Goal: Entertainment & Leisure: Consume media (video, audio)

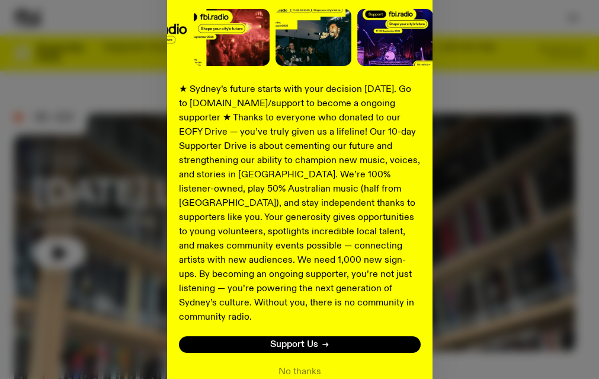
scroll to position [146, 0]
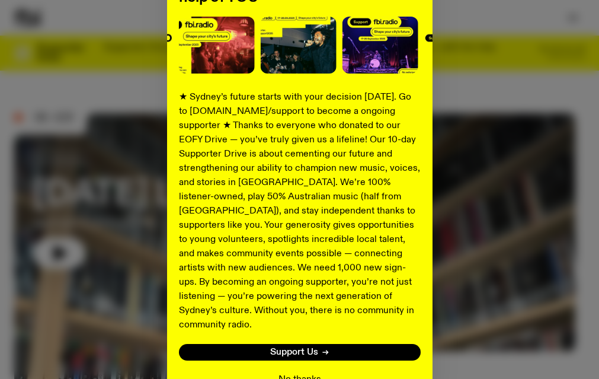
click at [297, 372] on button "No thanks" at bounding box center [300, 379] width 43 height 14
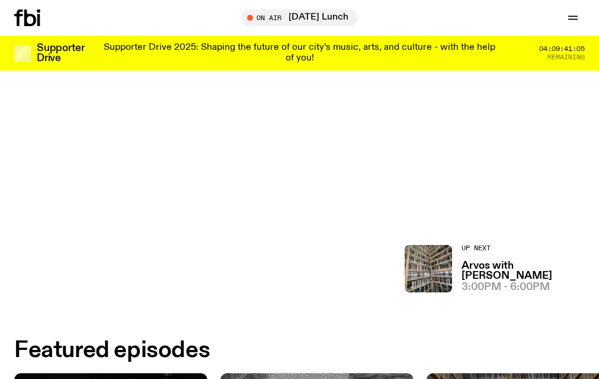
scroll to position [0, 0]
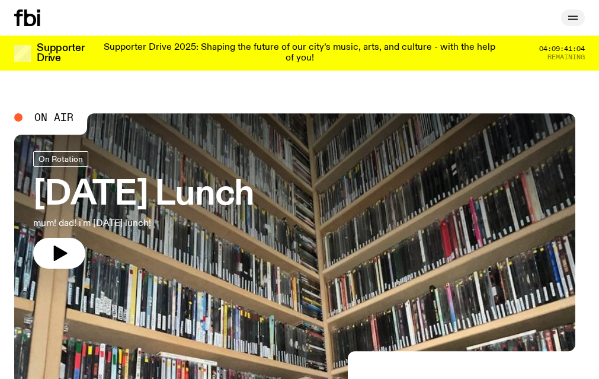
click at [569, 17] on icon "button" at bounding box center [572, 17] width 9 height 0
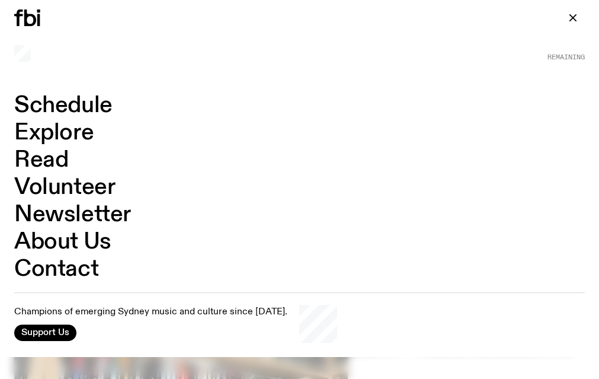
click at [59, 103] on link "Schedule" at bounding box center [63, 105] width 98 height 23
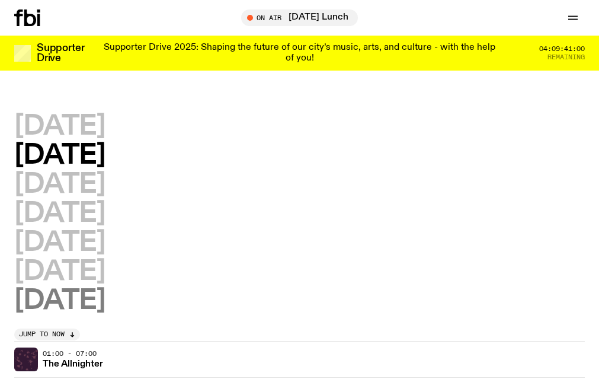
click at [53, 299] on h2 "[DATE]" at bounding box center [59, 300] width 91 height 27
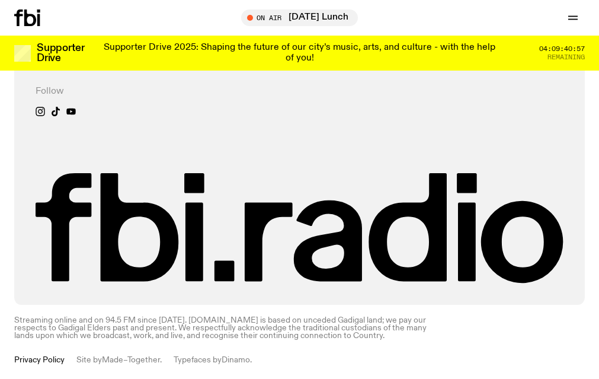
scroll to position [1144, 0]
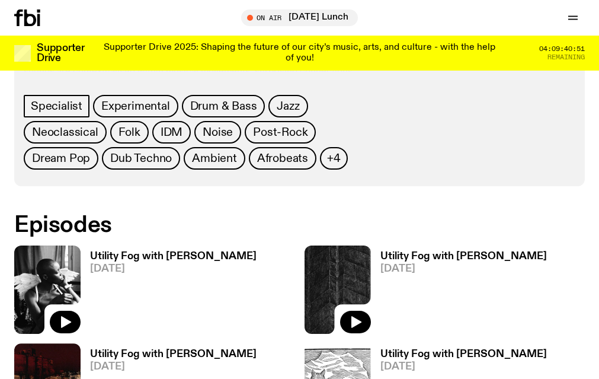
scroll to position [670, 0]
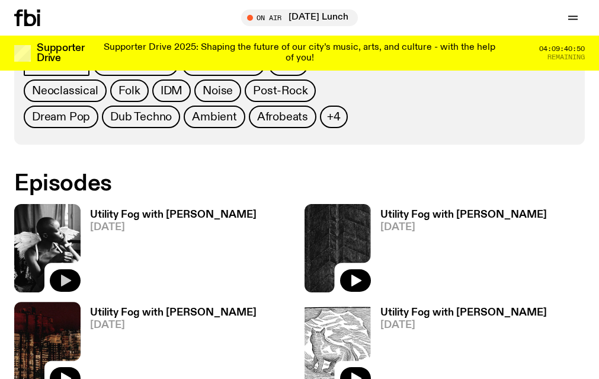
click at [71, 274] on icon "button" at bounding box center [66, 280] width 10 height 12
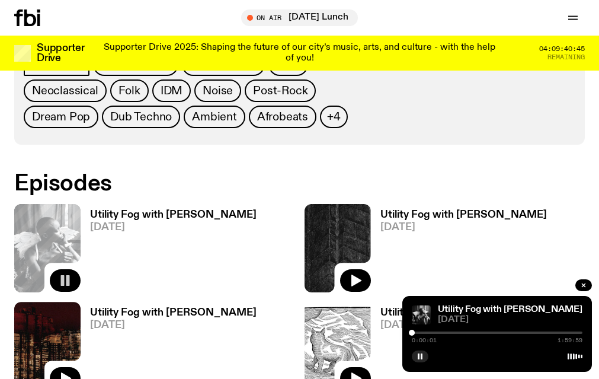
click at [421, 332] on div at bounding box center [497, 332] width 171 height 2
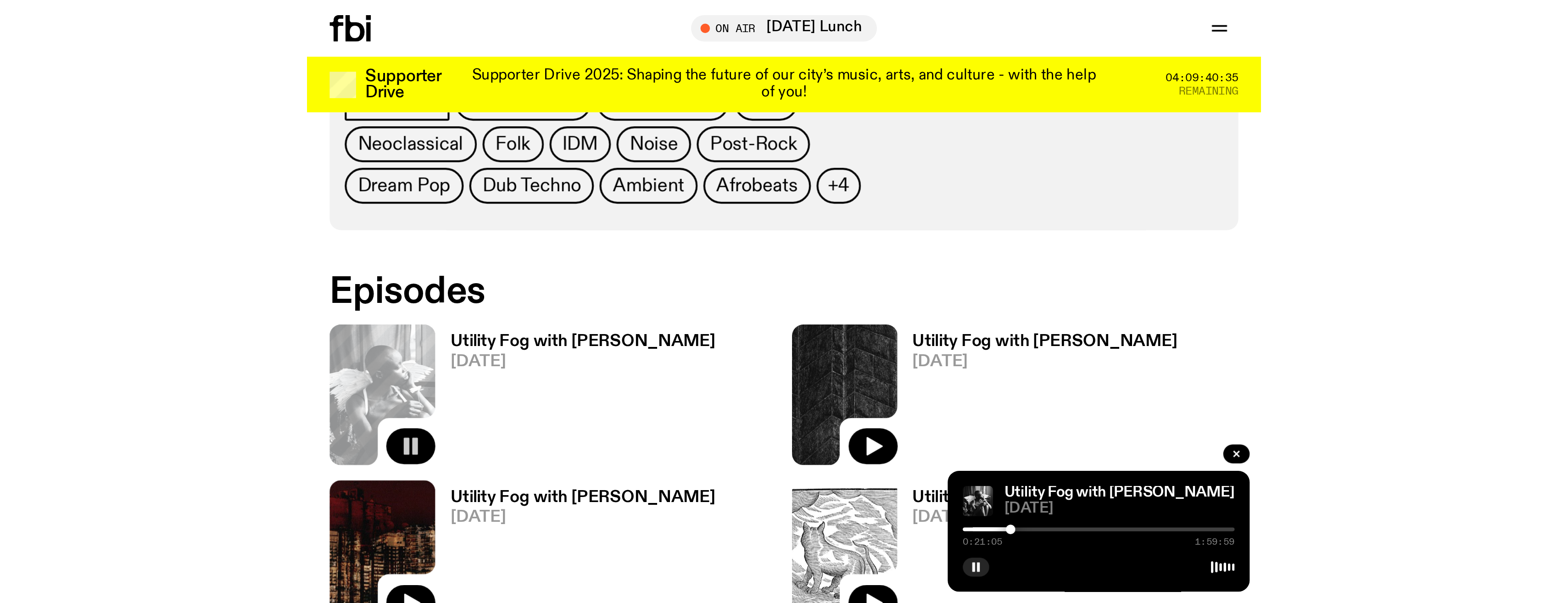
scroll to position [519, 0]
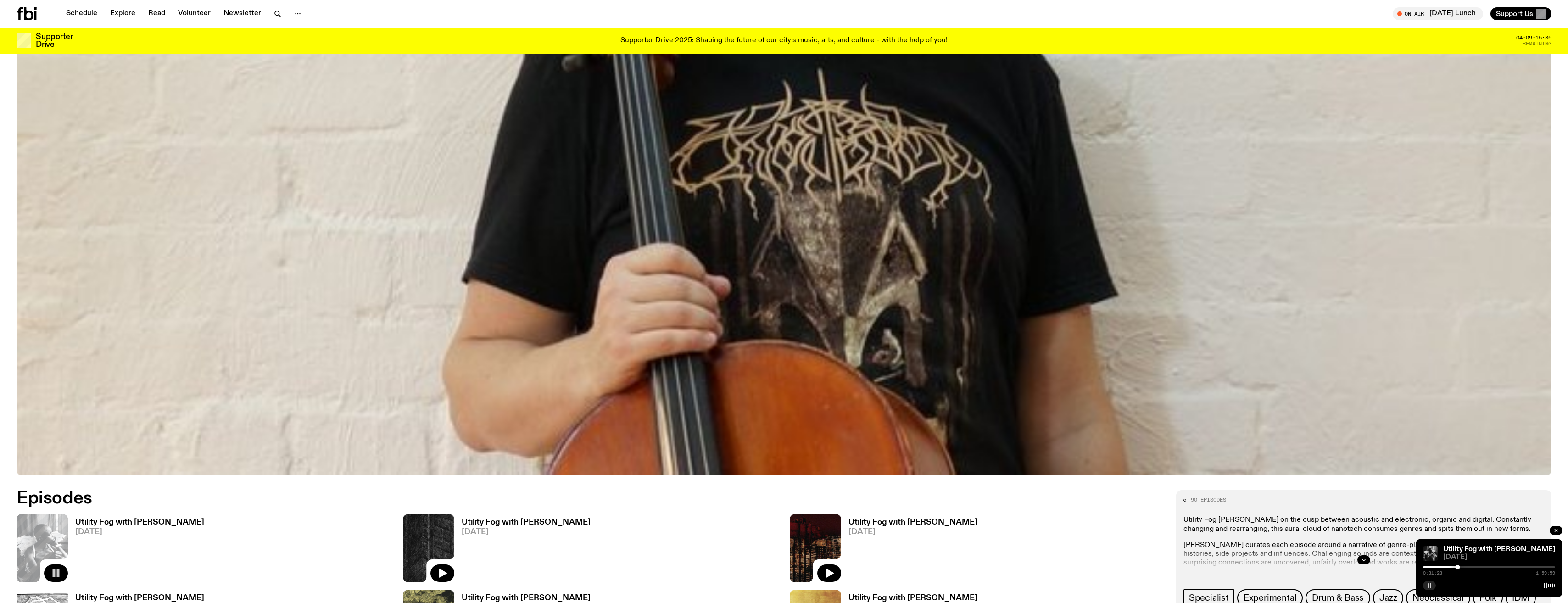
click at [464, 293] on rect "button" at bounding box center [1429, 585] width 2 height 5
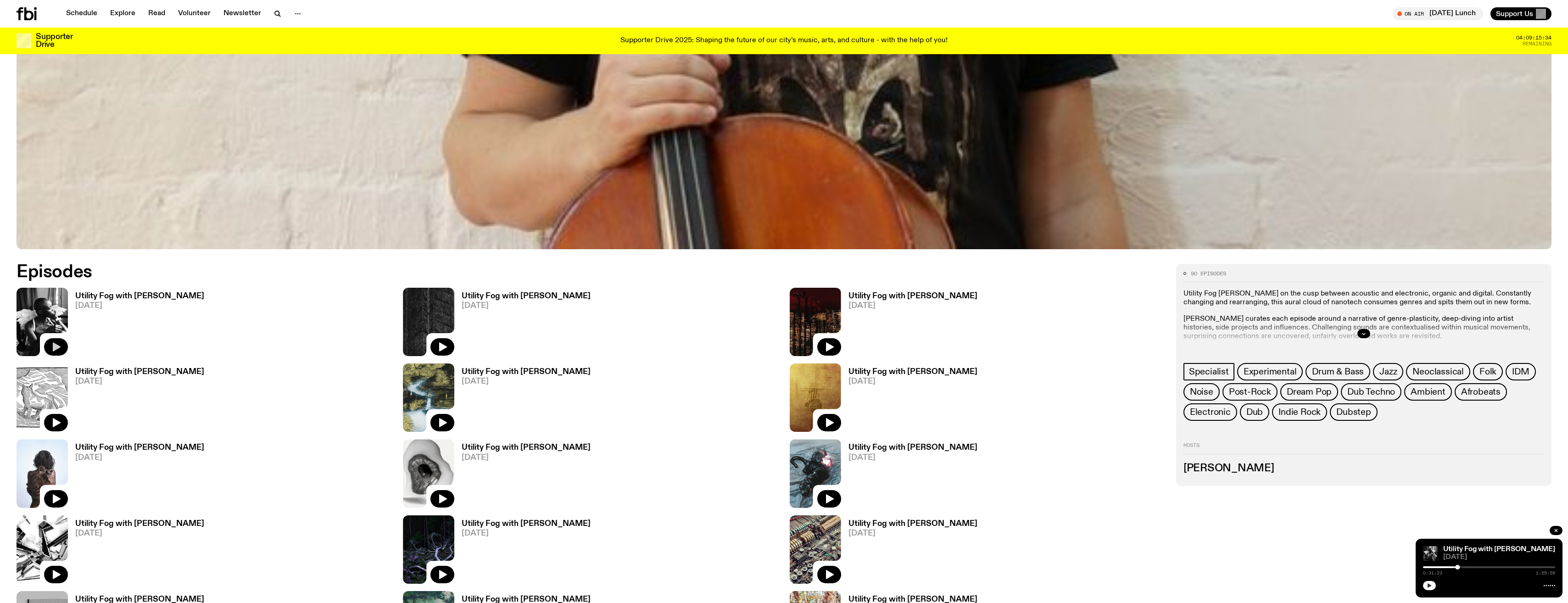
scroll to position [502, 0]
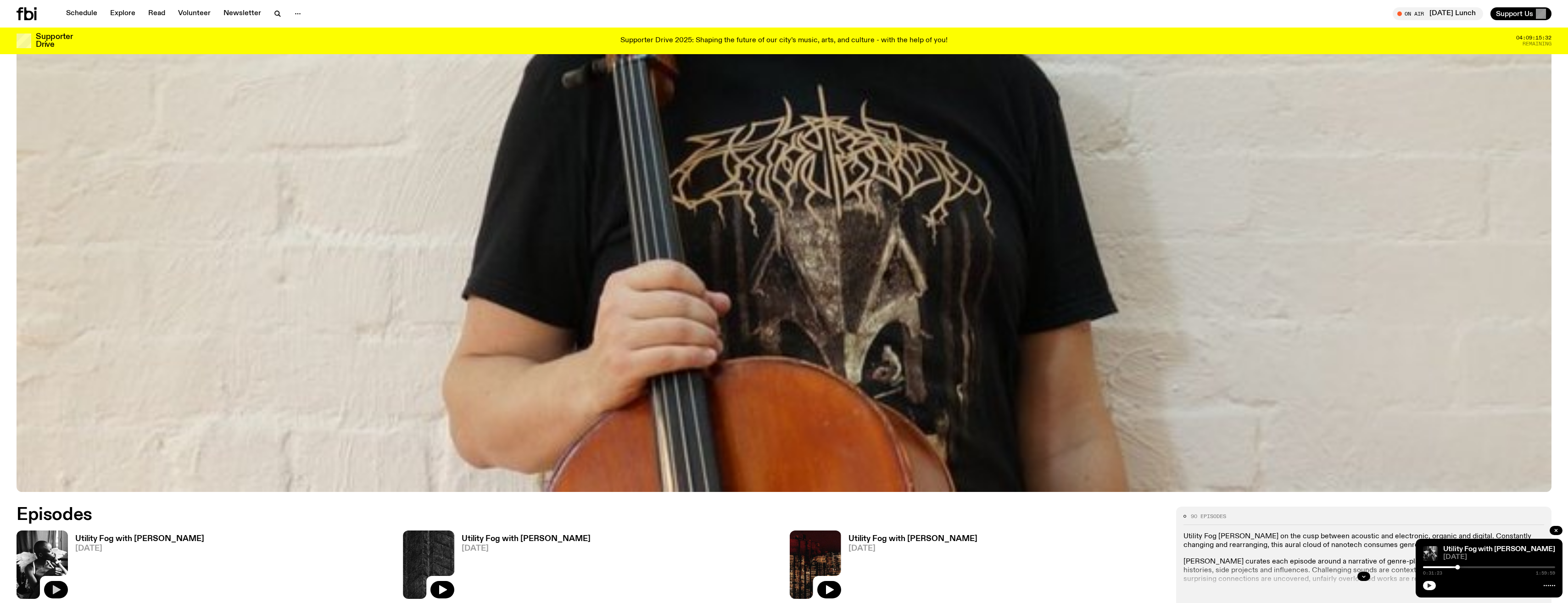
click at [129, 293] on div "Utility Fog with [PERSON_NAME] [DATE]" at bounding box center [136, 564] width 136 height 68
click at [127, 293] on h3 "Utility Fog with [PERSON_NAME]" at bounding box center [139, 539] width 129 height 8
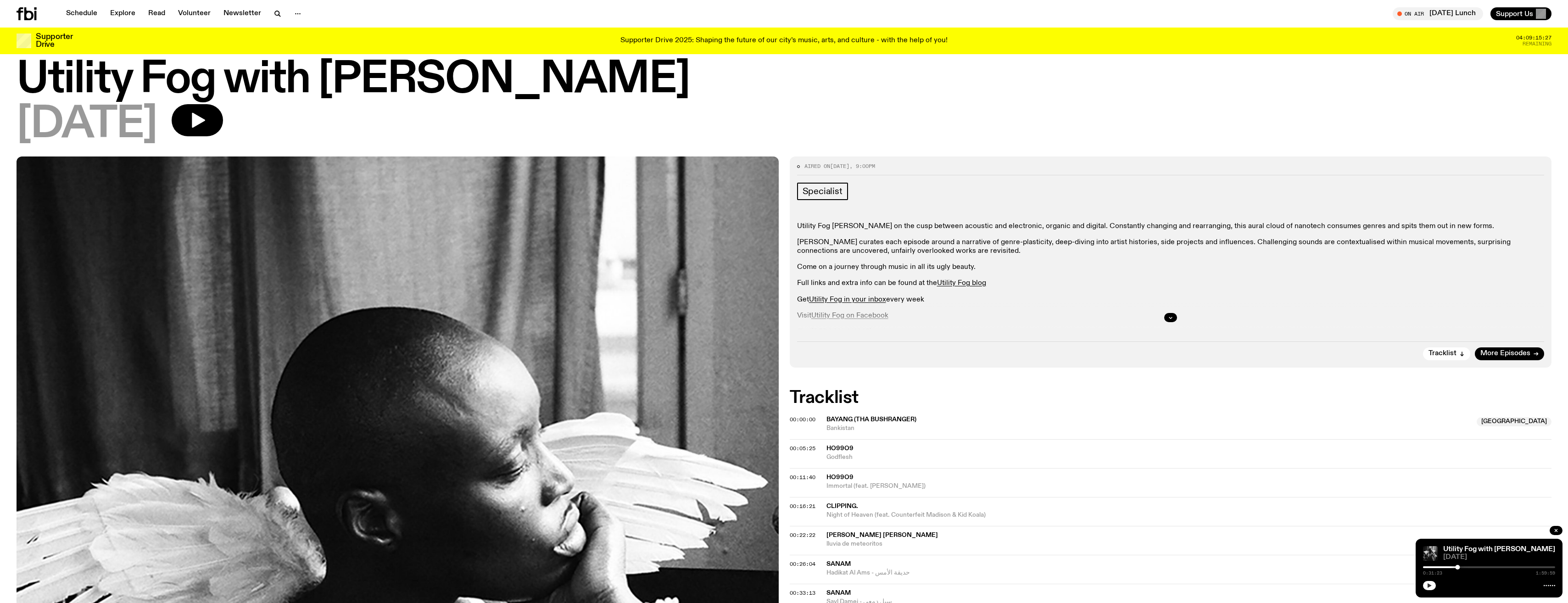
scroll to position [34, 0]
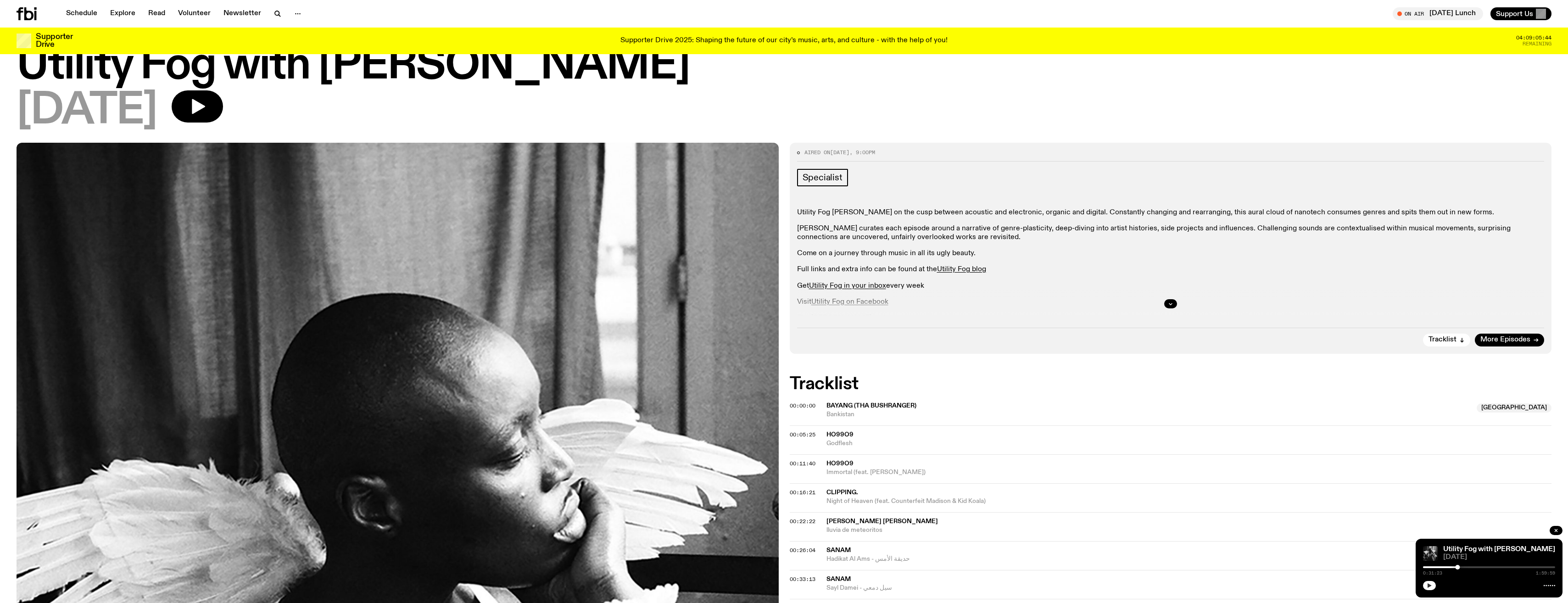
click at [464, 293] on button "button" at bounding box center [1429, 585] width 13 height 9
